Goal: Information Seeking & Learning: Learn about a topic

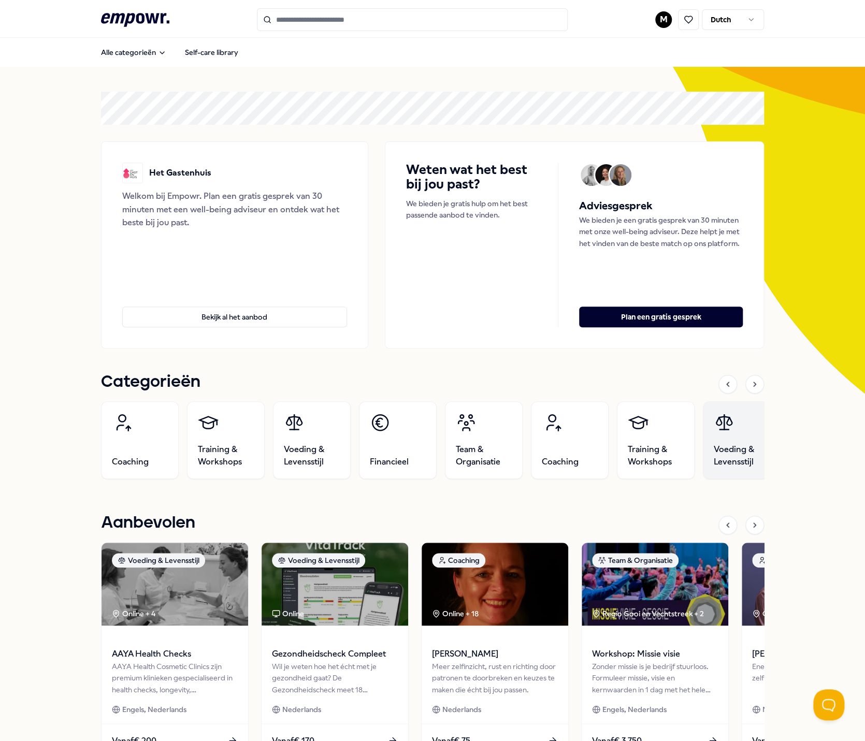
click at [737, 409] on link "Voeding & Levensstijl" at bounding box center [742, 441] width 78 height 78
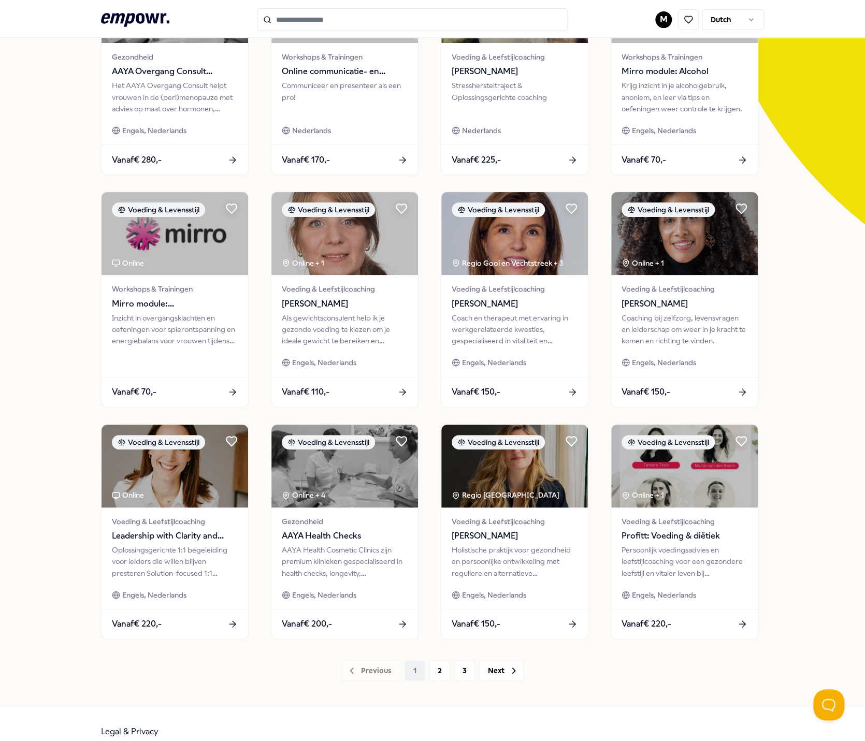
scroll to position [184, 0]
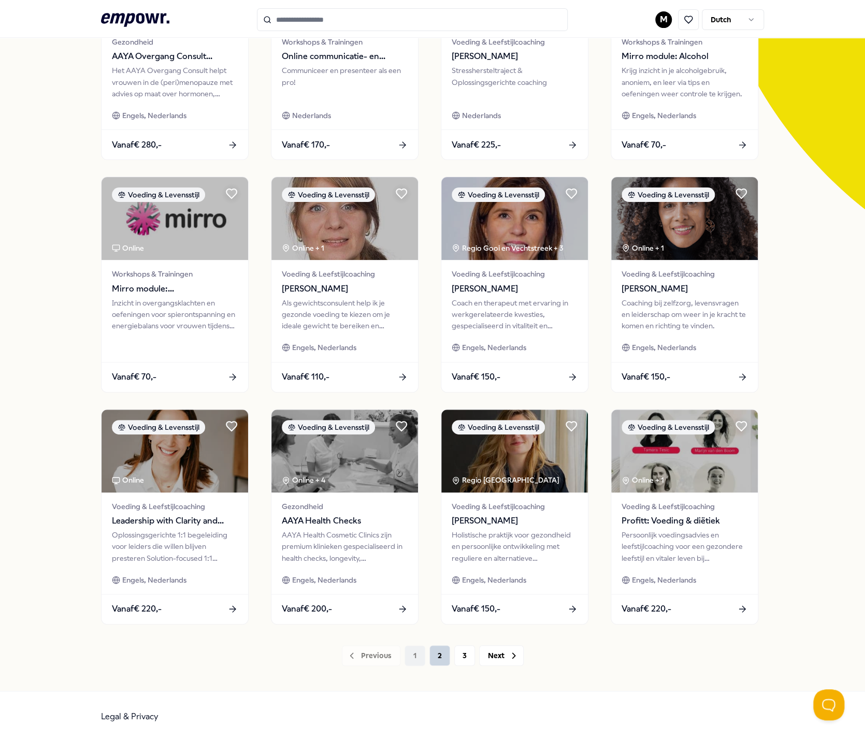
click at [436, 650] on button "2" at bounding box center [440, 656] width 21 height 21
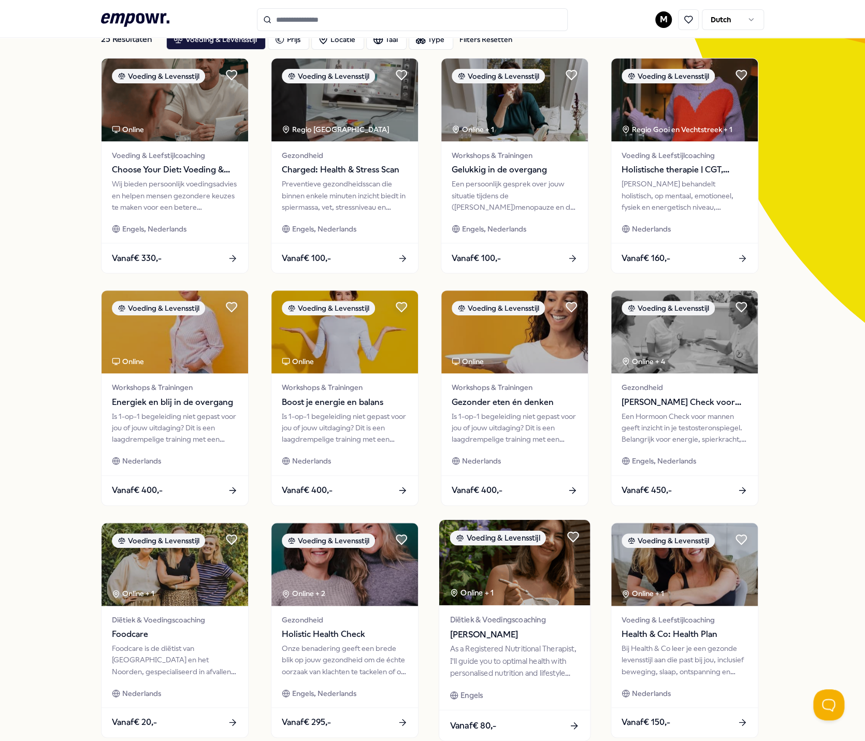
scroll to position [184, 0]
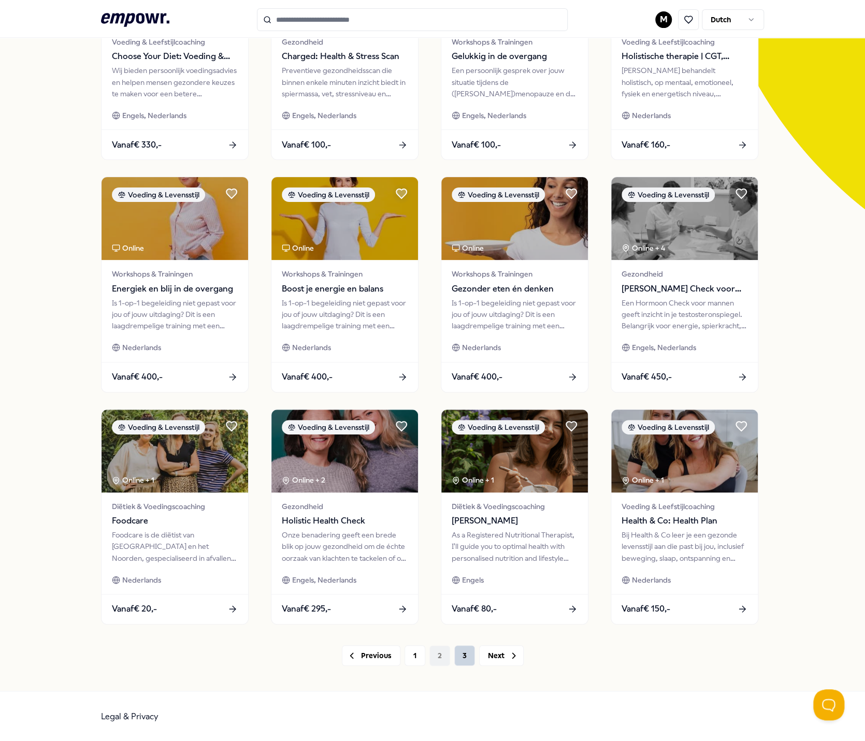
click at [461, 657] on button "3" at bounding box center [464, 656] width 21 height 21
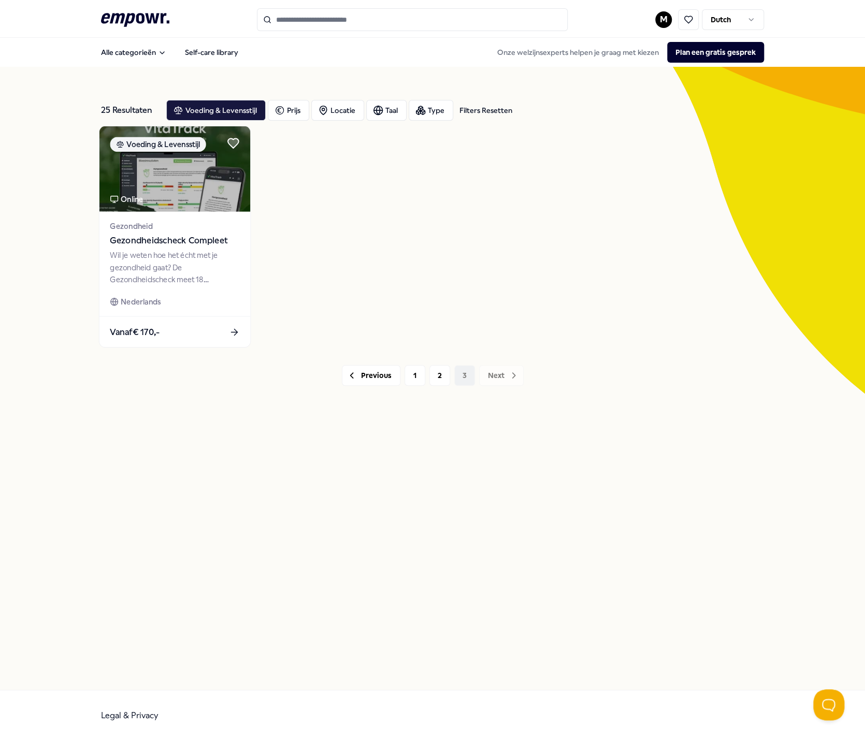
click at [148, 240] on span "Gezondheidscheck Compleet" at bounding box center [175, 240] width 130 height 13
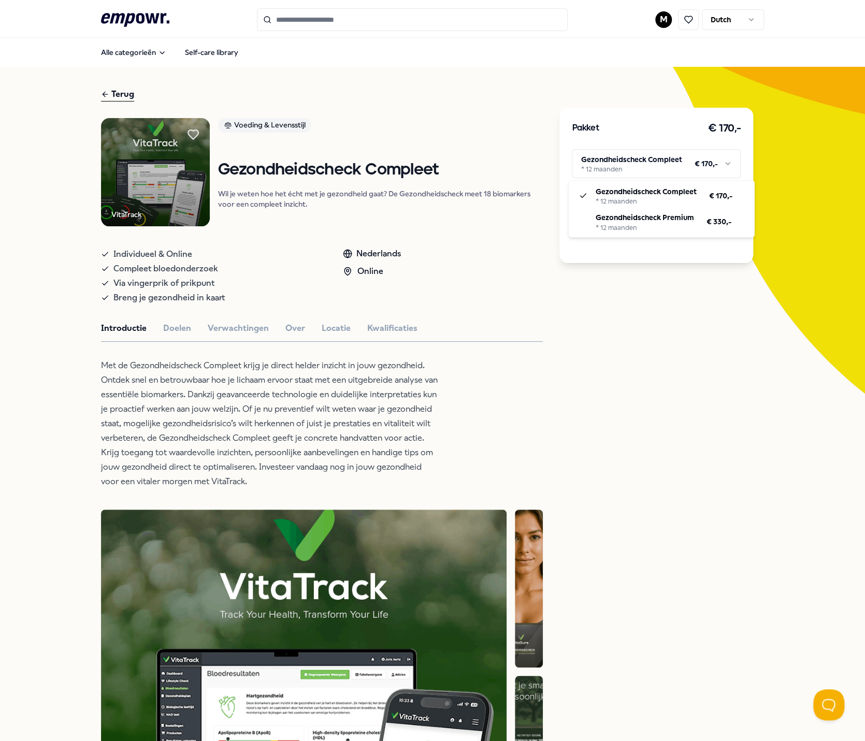
click at [607, 155] on html ".empowr-logo_svg__cls-1{fill:#03032f} M Dutch Alle categorieën Self-care librar…" at bounding box center [432, 370] width 865 height 741
click at [520, 138] on html ".empowr-logo_svg__cls-1{fill:#03032f} M Dutch Alle categorieën Self-care librar…" at bounding box center [432, 370] width 865 height 741
click at [170, 326] on button "Doelen" at bounding box center [177, 328] width 28 height 13
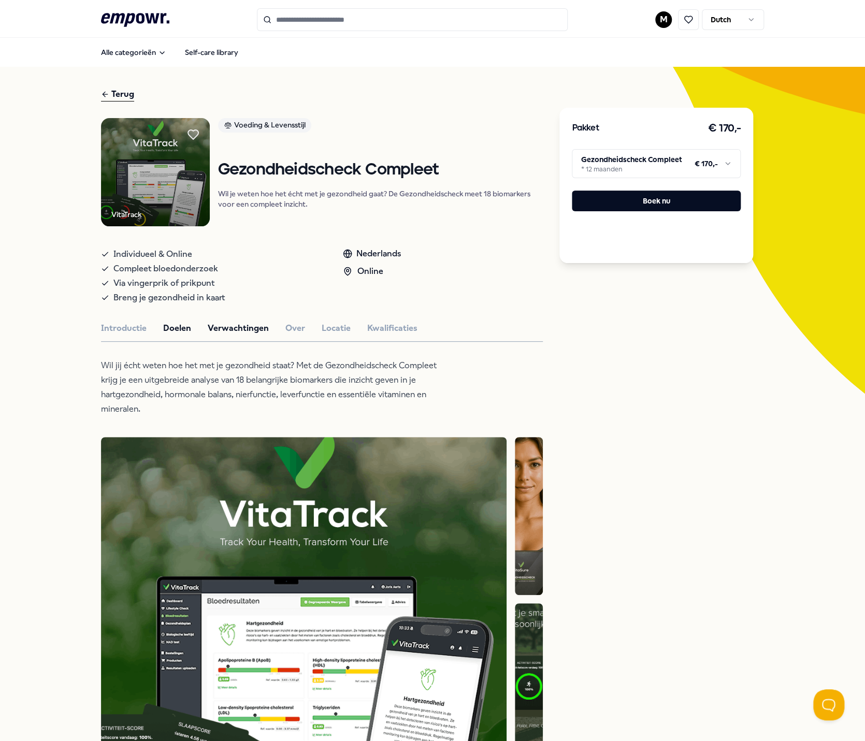
click at [224, 328] on button "Verwachtingen" at bounding box center [238, 328] width 61 height 13
click at [289, 327] on button "Over" at bounding box center [295, 328] width 20 height 13
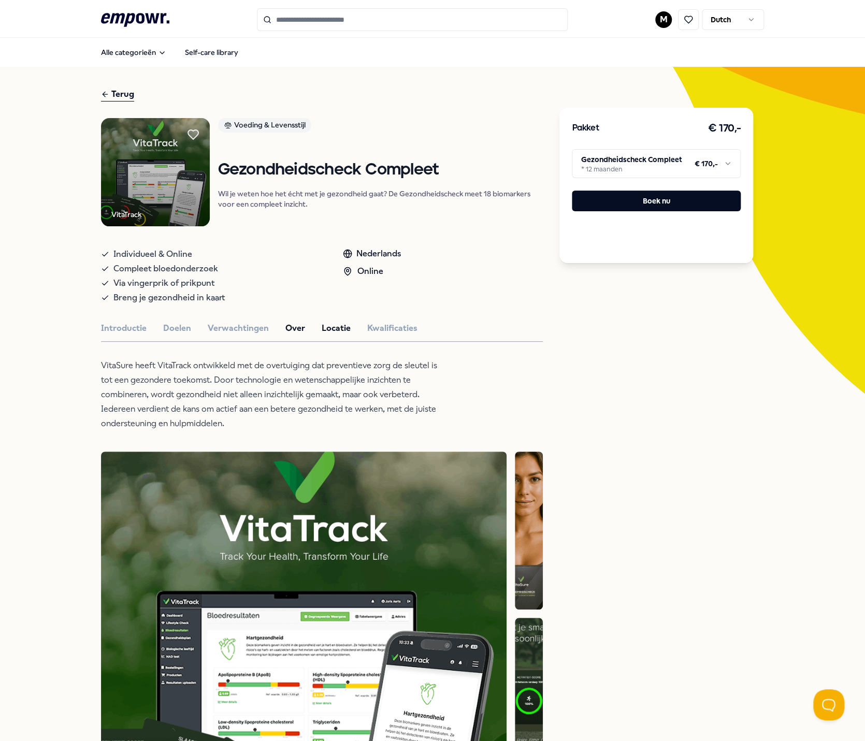
click at [333, 330] on button "Locatie" at bounding box center [336, 328] width 29 height 13
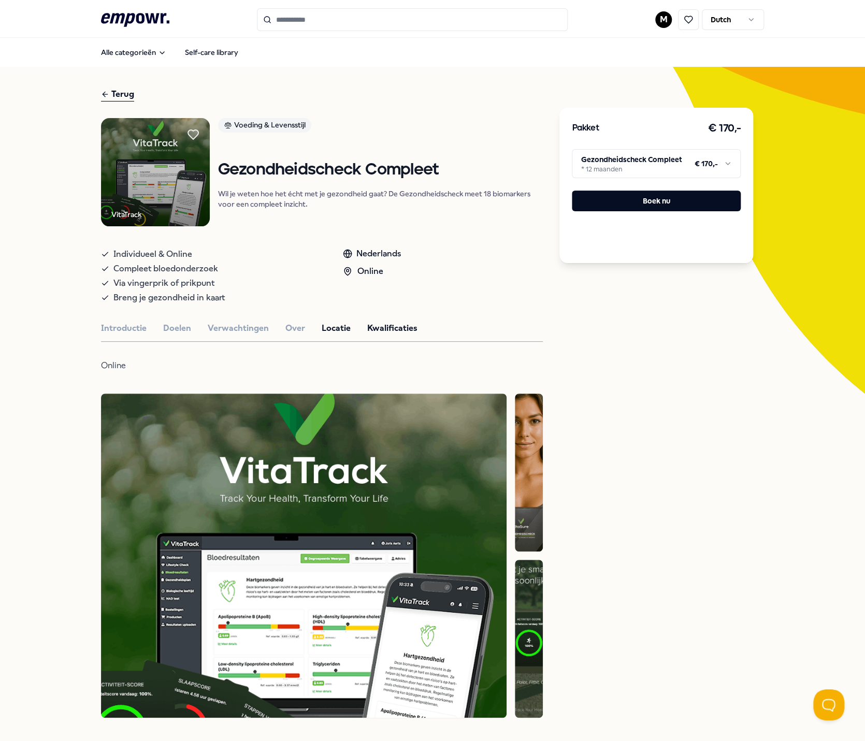
click at [369, 325] on button "Kwalificaties" at bounding box center [392, 328] width 50 height 13
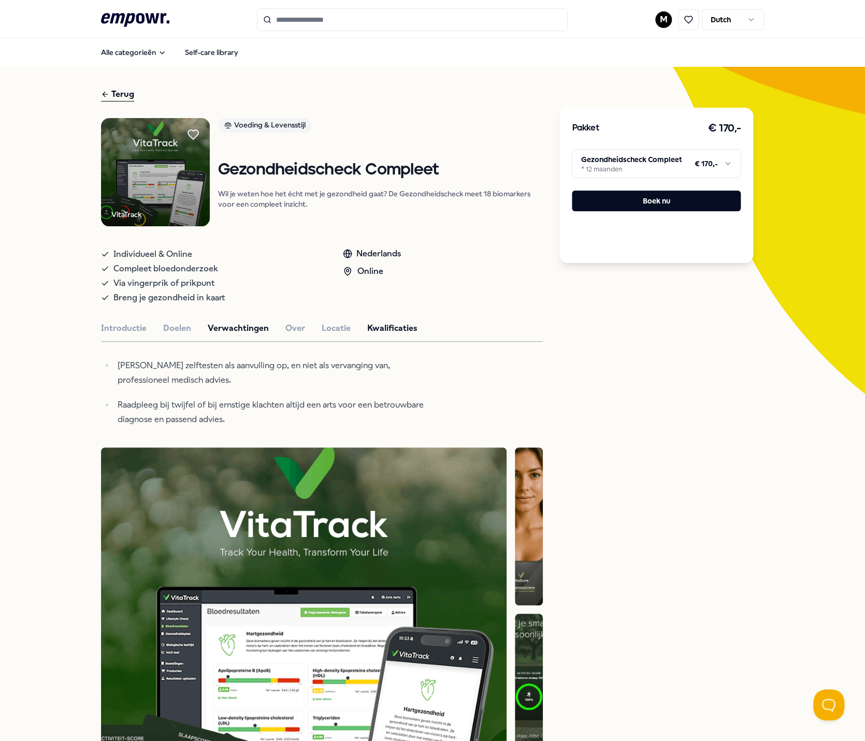
click at [231, 327] on button "Verwachtingen" at bounding box center [238, 328] width 61 height 13
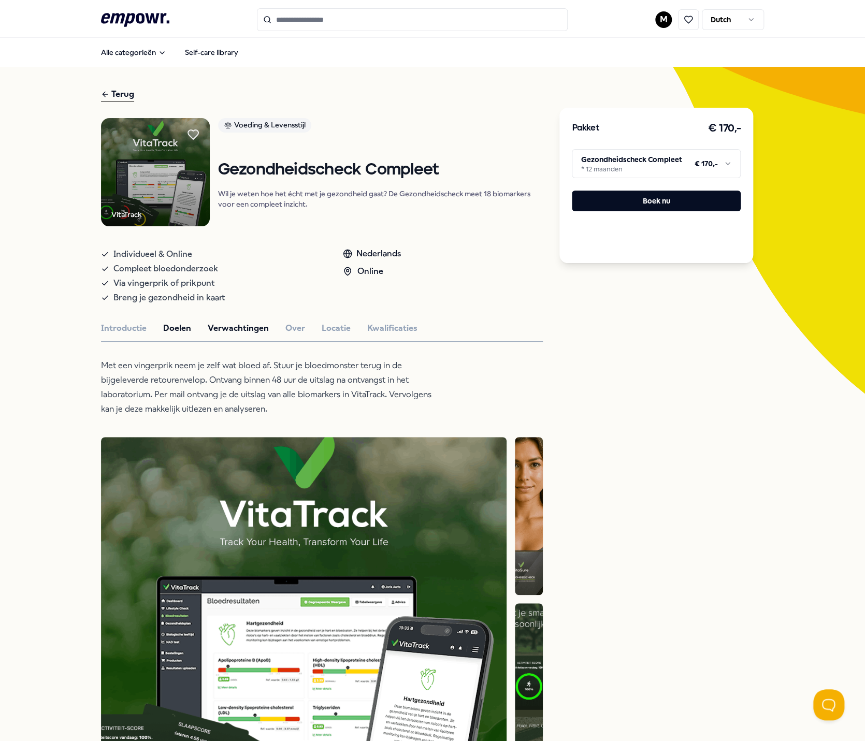
click at [169, 329] on button "Doelen" at bounding box center [177, 328] width 28 height 13
click at [118, 329] on button "Introductie" at bounding box center [124, 328] width 46 height 13
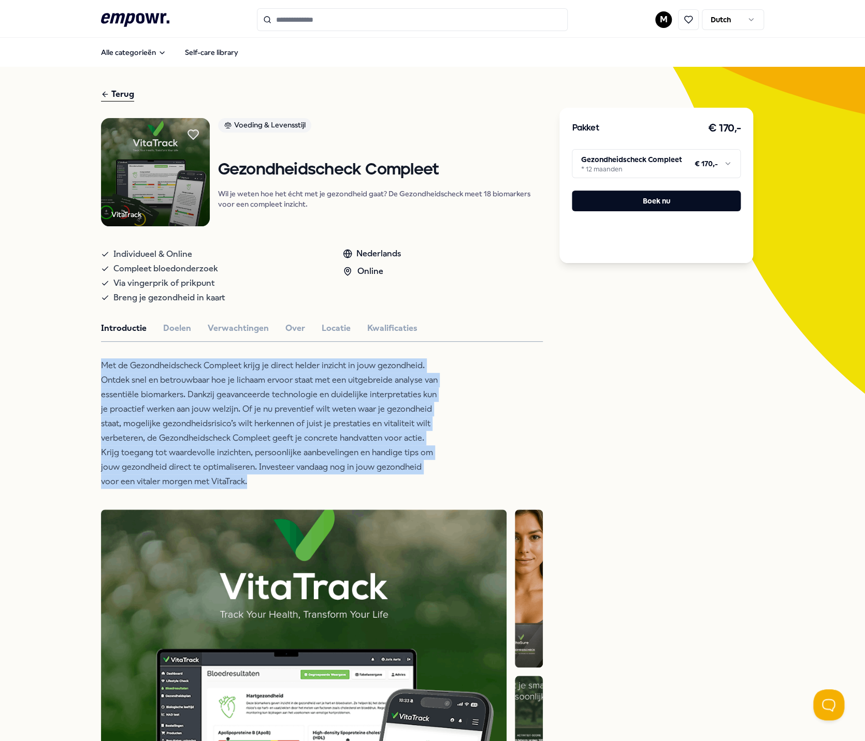
drag, startPoint x: 222, startPoint y: 438, endPoint x: 95, endPoint y: 368, distance: 145.6
click at [101, 366] on p "Met de Gezondheidscheck Compleet krijg je direct helder inzicht in jouw gezondh…" at bounding box center [269, 424] width 337 height 131
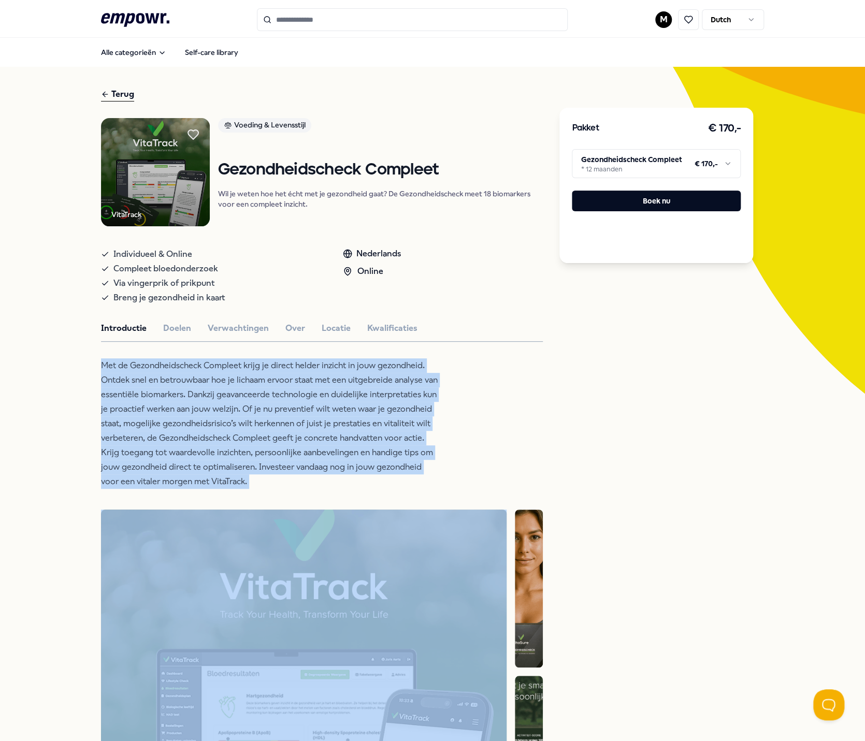
drag, startPoint x: 97, startPoint y: 366, endPoint x: 309, endPoint y: 487, distance: 244.3
click at [309, 487] on p "Met de Gezondheidscheck Compleet krijg je direct helder inzicht in jouw gezondh…" at bounding box center [269, 424] width 337 height 131
click at [307, 487] on p "Met de Gezondheidscheck Compleet krijg je direct helder inzicht in jouw gezondh…" at bounding box center [269, 424] width 337 height 131
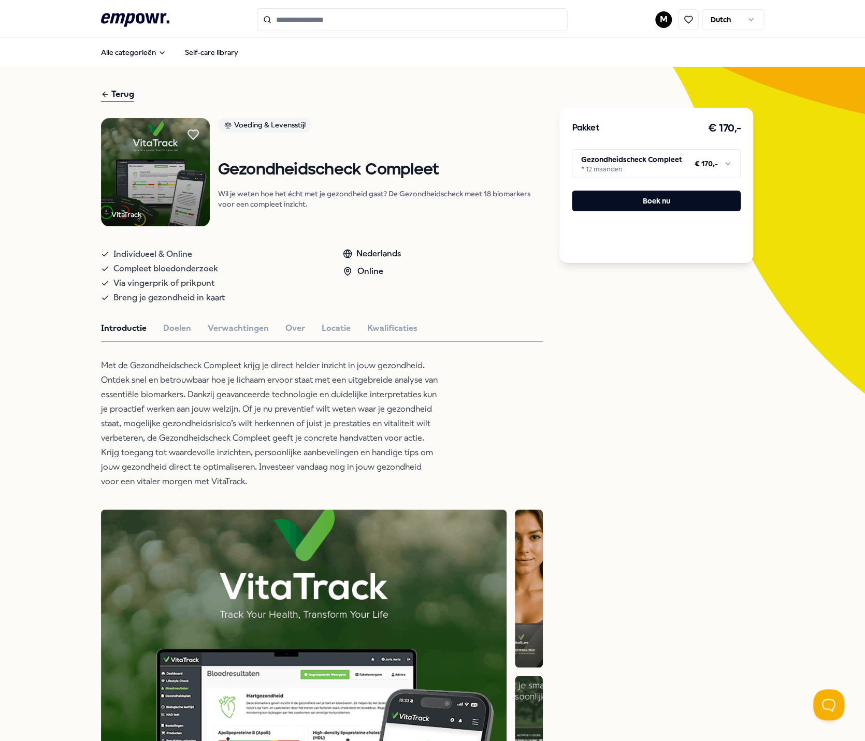
click at [102, 93] on icon at bounding box center [105, 94] width 8 height 12
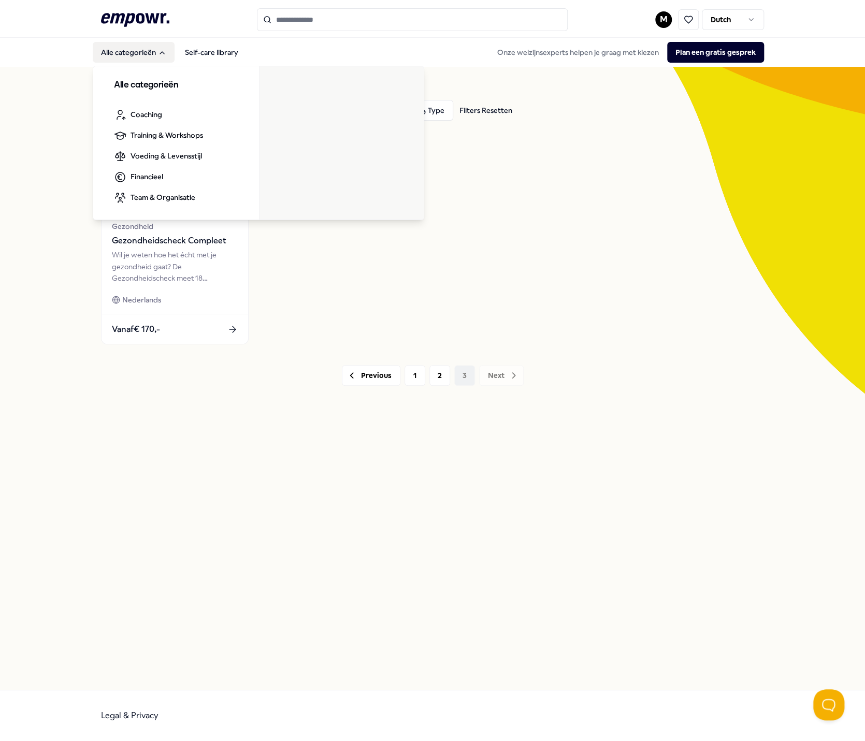
click at [126, 28] on icon ".empowr-logo_svg__cls-1{fill:#03032f}" at bounding box center [135, 19] width 68 height 19
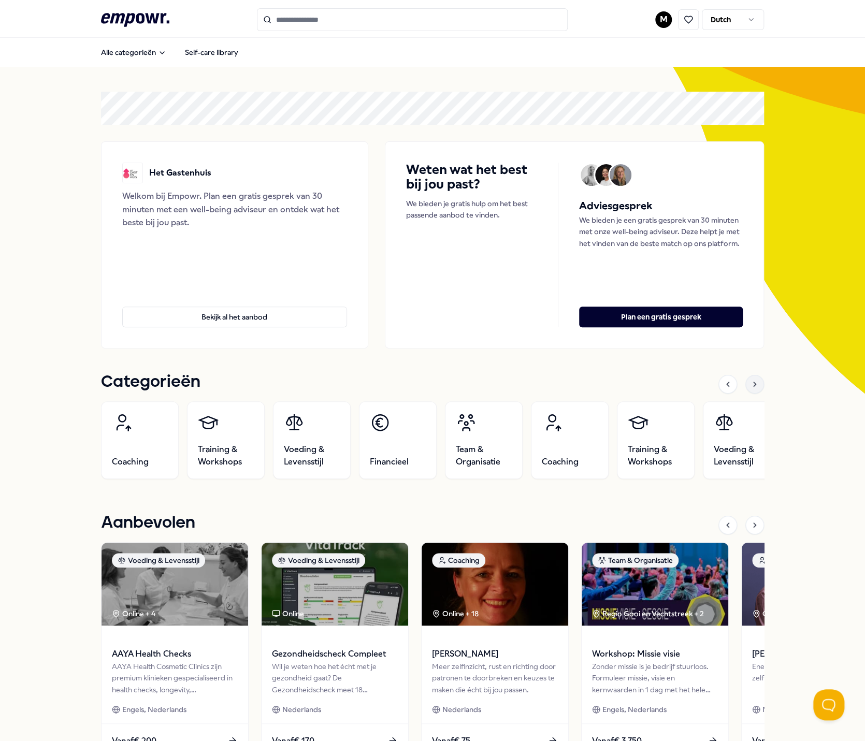
click at [751, 386] on icon at bounding box center [755, 384] width 8 height 8
click at [751, 385] on icon at bounding box center [755, 384] width 8 height 8
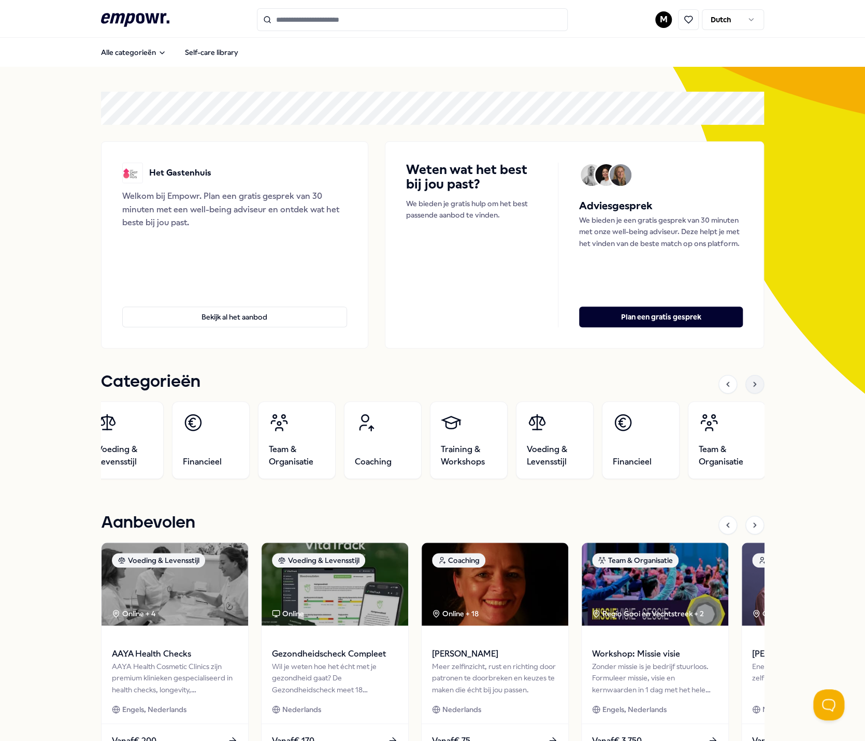
click at [751, 385] on icon at bounding box center [755, 384] width 8 height 8
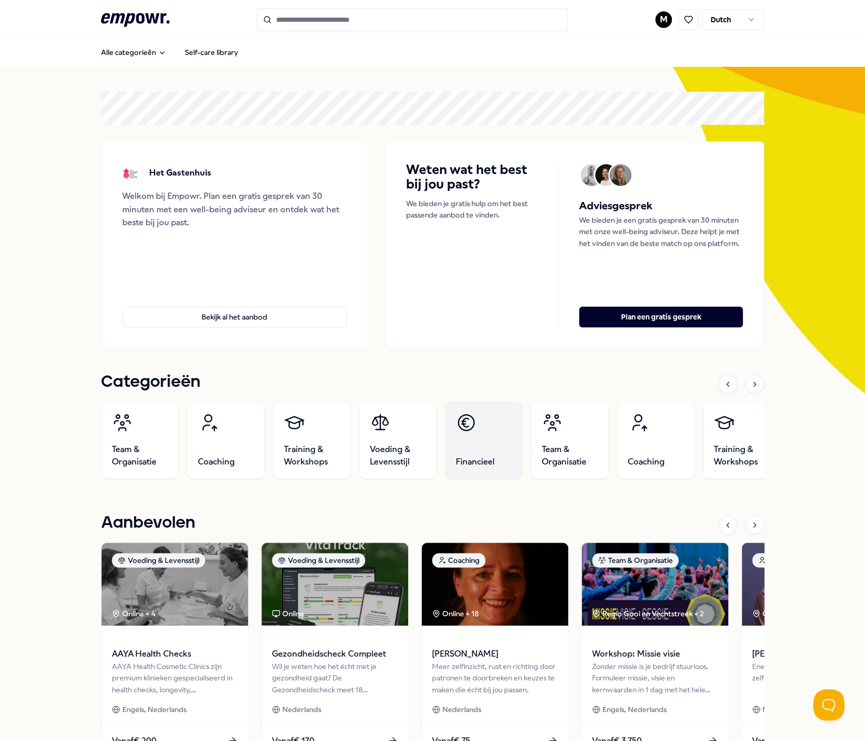
click at [488, 459] on span "Financieel" at bounding box center [475, 462] width 39 height 12
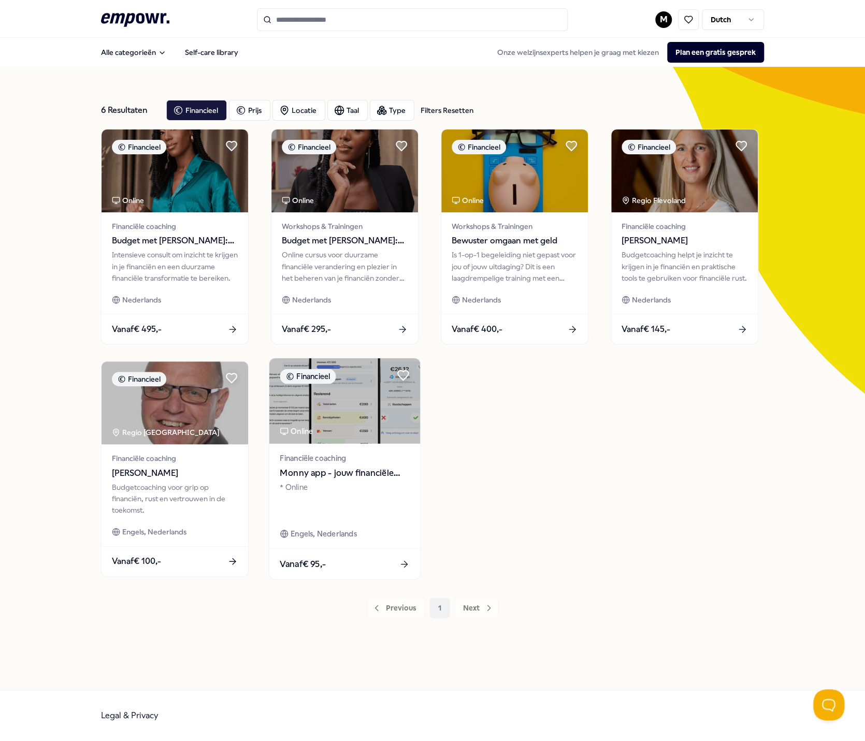
click at [364, 404] on img at bounding box center [344, 401] width 151 height 85
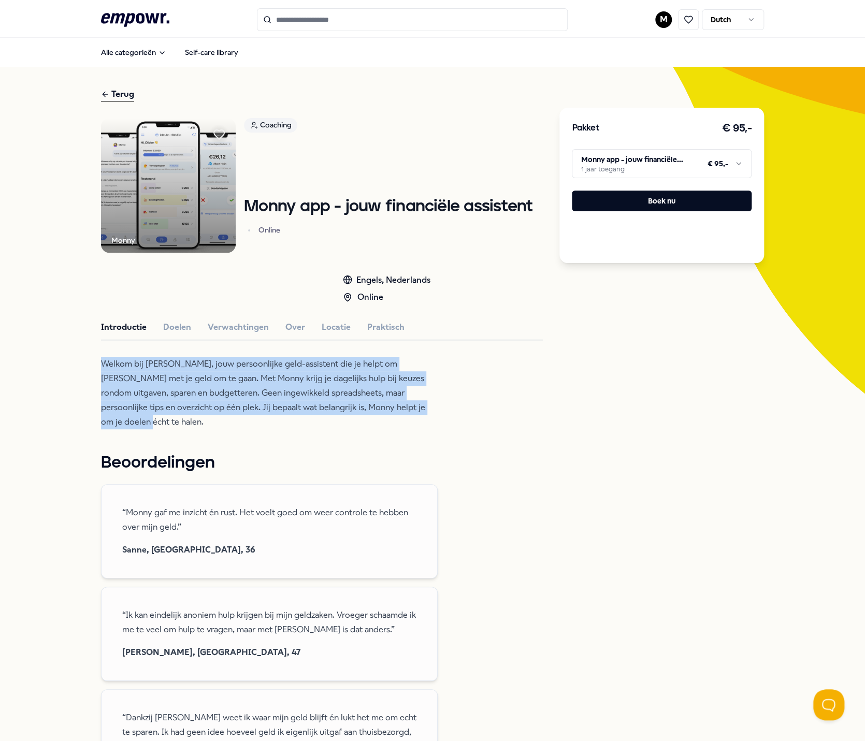
drag, startPoint x: 392, startPoint y: 410, endPoint x: 57, endPoint y: 363, distance: 338.4
click at [57, 363] on div "Terug Monny Coaching [PERSON_NAME] app - jouw financiële assistent Online Engel…" at bounding box center [432, 580] width 865 height 1027
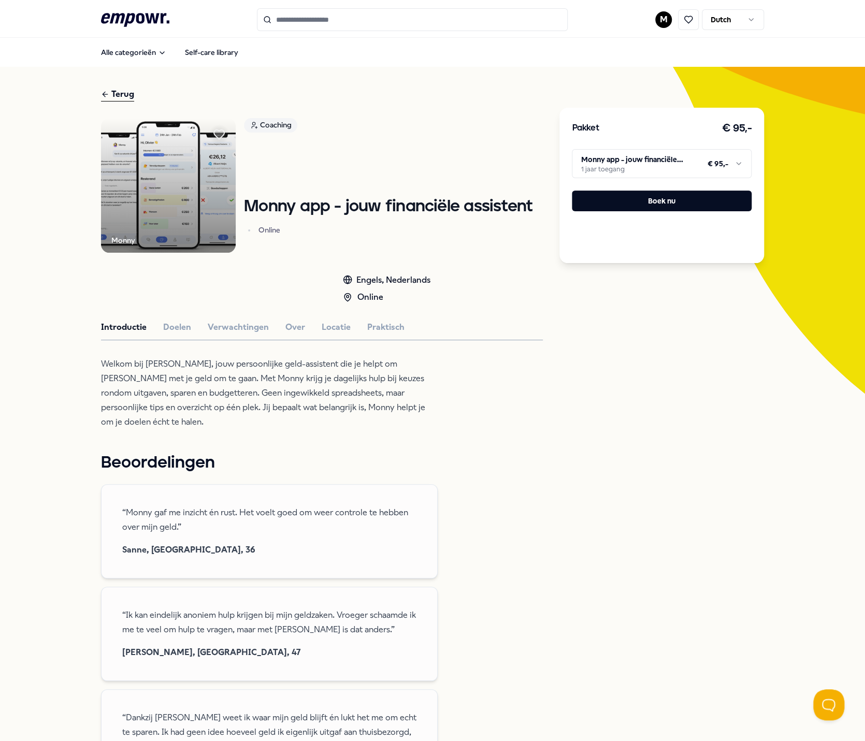
click at [404, 421] on div "Monny Coaching [PERSON_NAME] app - jouw financiële assistent Online Engels, Ned…" at bounding box center [322, 595] width 442 height 955
drag, startPoint x: 328, startPoint y: 415, endPoint x: 95, endPoint y: 373, distance: 237.0
click at [95, 373] on div "Terug Monny Coaching [PERSON_NAME] app - jouw financiële assistent Online Engel…" at bounding box center [432, 580] width 865 height 1027
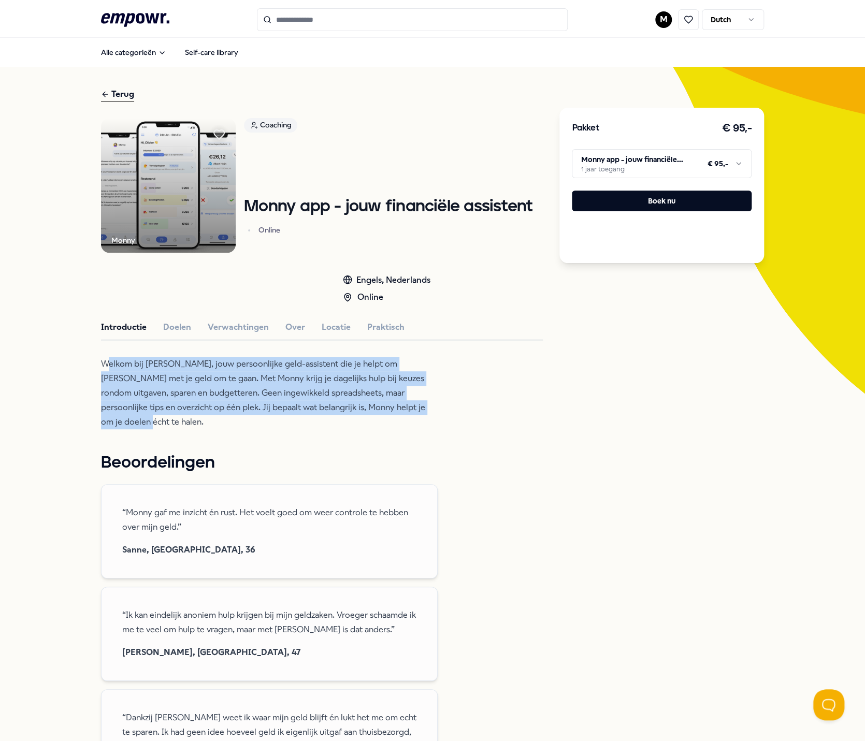
drag, startPoint x: 128, startPoint y: 369, endPoint x: 422, endPoint y: 414, distance: 297.6
click at [422, 414] on p "Welkom bij [PERSON_NAME], jouw persoonlijke geld-assistent die je helpt om [PER…" at bounding box center [269, 393] width 337 height 73
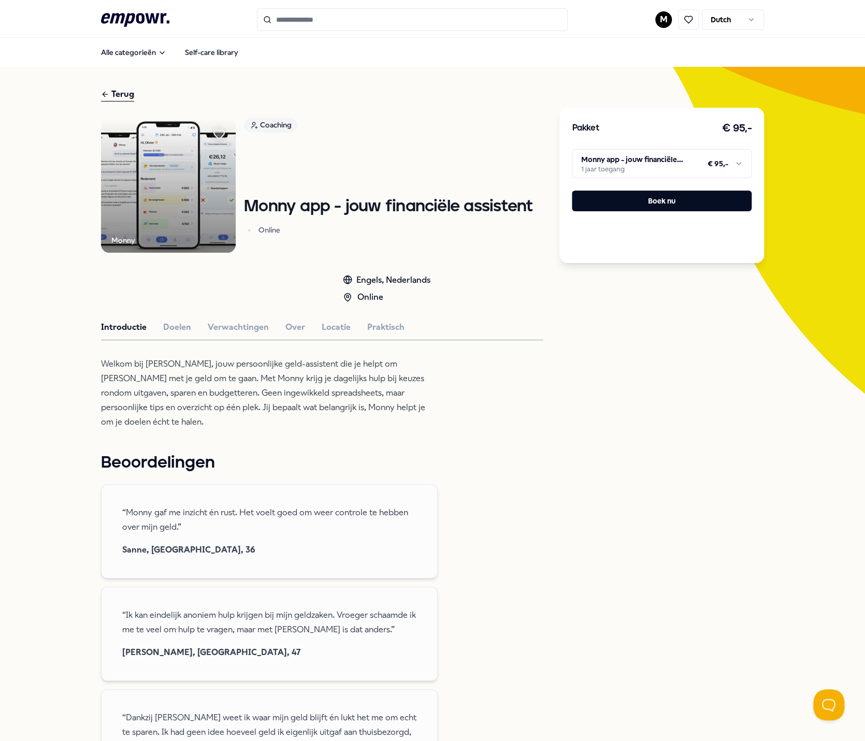
drag, startPoint x: 422, startPoint y: 414, endPoint x: 400, endPoint y: 420, distance: 23.1
click at [400, 420] on div "Monny Coaching [PERSON_NAME] app - jouw financiële assistent Online Engels, Ned…" at bounding box center [322, 595] width 442 height 955
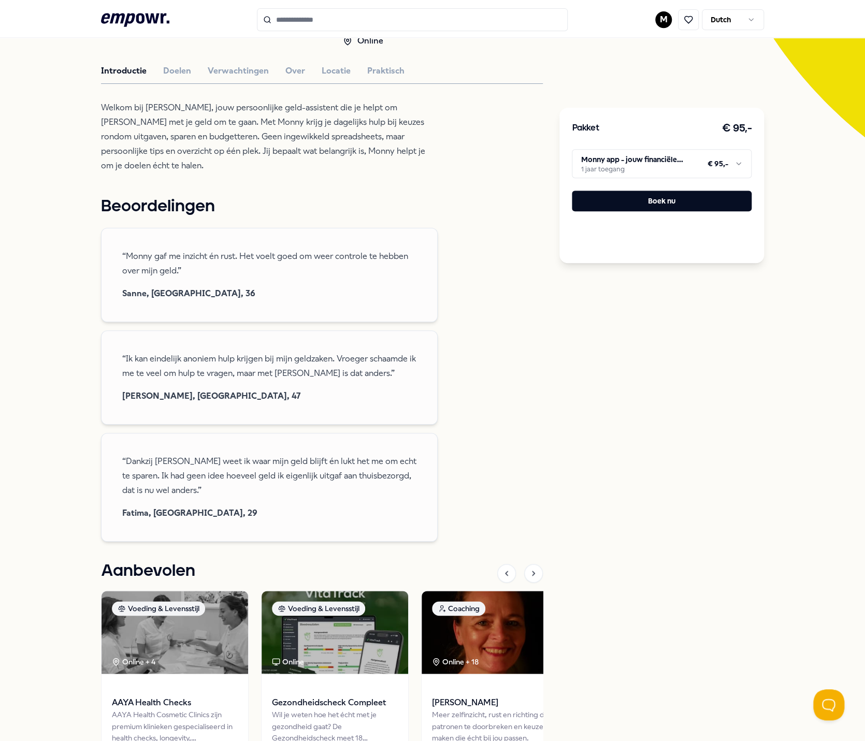
scroll to position [259, 0]
